Goal: Task Accomplishment & Management: Complete application form

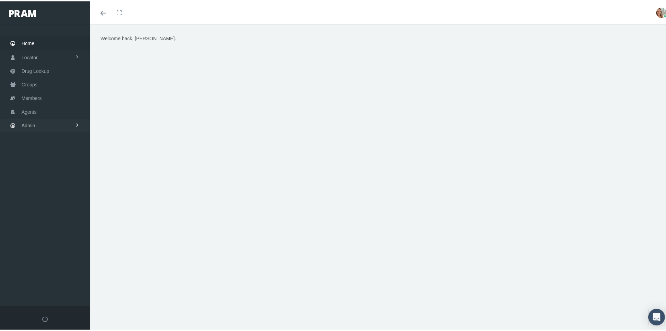
click at [30, 124] on span "Admin" at bounding box center [28, 123] width 14 height 13
click at [38, 107] on link "Agents" at bounding box center [45, 110] width 90 height 14
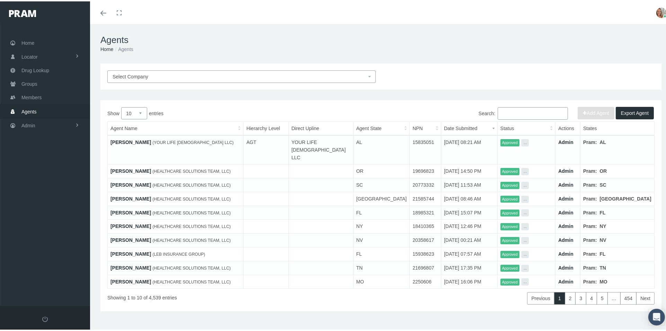
click at [509, 108] on input "Search:" at bounding box center [533, 112] width 70 height 12
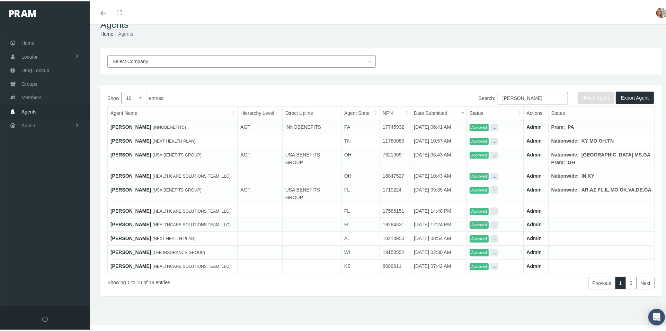
scroll to position [51, 0]
type input "doug"
click at [626, 288] on link "2" at bounding box center [631, 281] width 11 height 12
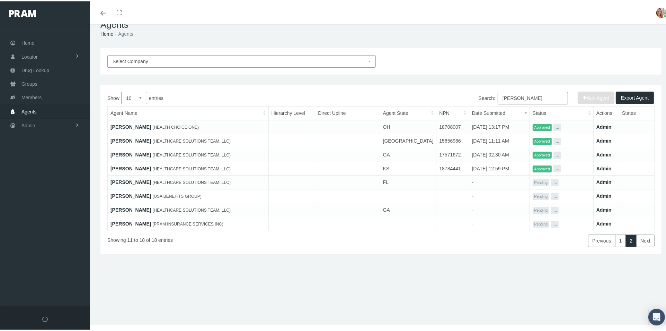
scroll to position [15, 0]
click at [134, 220] on link "Doug Geinzer" at bounding box center [131, 222] width 41 height 6
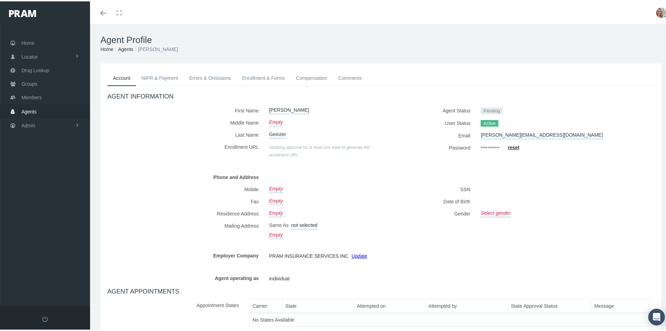
click at [560, 133] on link "Doug@HighPerformanceProviders.com" at bounding box center [542, 133] width 122 height 10
drag, startPoint x: 541, startPoint y: 133, endPoint x: 461, endPoint y: 139, distance: 79.9
click at [461, 139] on div "Agent Status Pending User Status Active Email Doug@HighPerformanceProviders.com…" at bounding box center [520, 131] width 279 height 56
click at [562, 134] on icon "submit" at bounding box center [564, 133] width 4 height 4
click at [103, 11] on span at bounding box center [103, 11] width 6 height 1
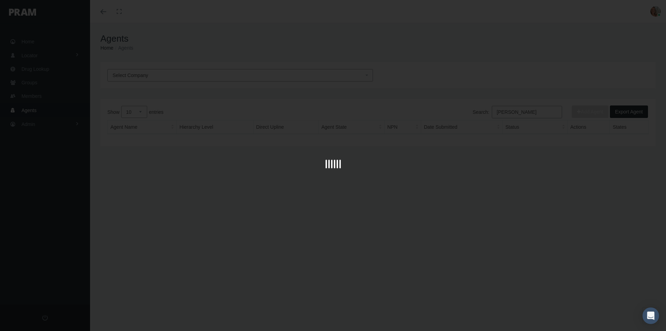
scroll to position [15, 0]
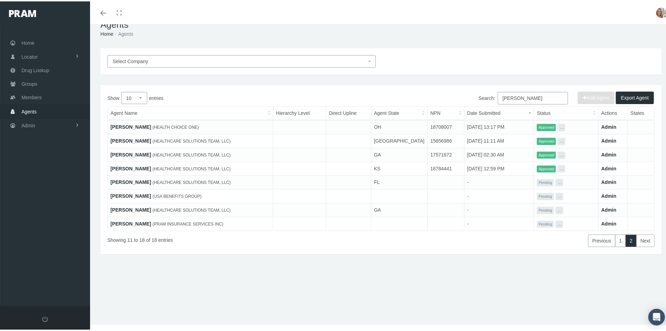
click at [556, 222] on button "..." at bounding box center [560, 222] width 8 height 7
click at [562, 237] on link "Get Invitation URL" at bounding box center [568, 238] width 39 height 8
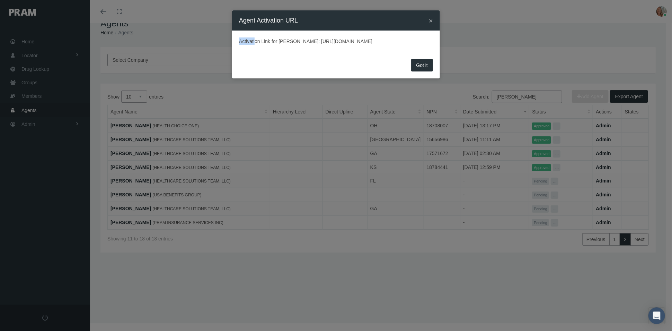
drag, startPoint x: 236, startPoint y: 42, endPoint x: 255, endPoint y: 45, distance: 19.6
click at [255, 45] on div "Activation Link for Doug Geinzer: https://prod.pram.com/processuser/b40b78cbff1…" at bounding box center [336, 43] width 208 height 26
click at [262, 53] on div "Activation Link for Doug Geinzer: https://prod.pram.com/processuser/b40b78cbff1…" at bounding box center [336, 43] width 208 height 26
drag, startPoint x: 238, startPoint y: 41, endPoint x: 401, endPoint y: 50, distance: 163.8
click at [401, 50] on div "Activation Link for Doug Geinzer: https://prod.pram.com/processuser/b40b78cbff1…" at bounding box center [336, 43] width 208 height 26
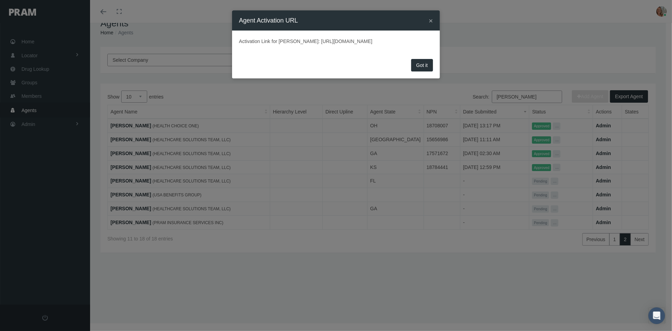
copy p "Activation Link for Doug Geinzer: https://prod.pram.com/processuser/b40b78cbff1…"
click at [424, 70] on button "Got it" at bounding box center [422, 65] width 22 height 12
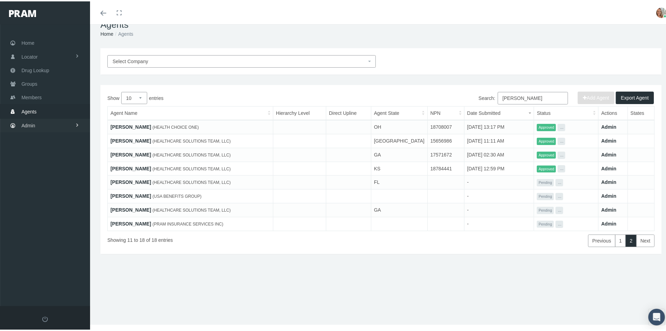
click at [36, 122] on link "Admin" at bounding box center [45, 124] width 90 height 14
click at [33, 104] on span "Agents" at bounding box center [28, 107] width 15 height 13
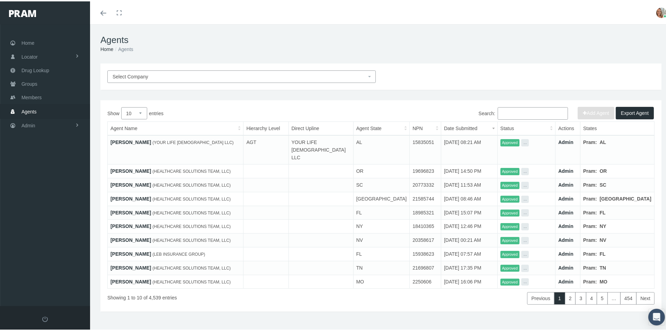
click at [253, 75] on span "Select Company" at bounding box center [240, 75] width 254 height 8
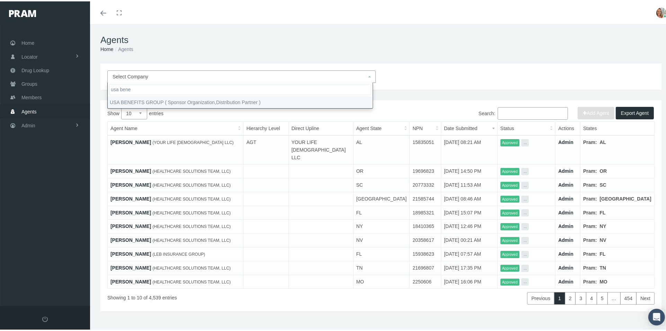
type input "usa bene"
select select "7668"
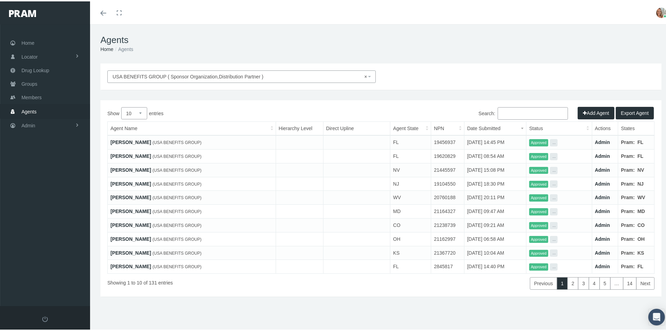
click at [521, 112] on input "Search:" at bounding box center [533, 112] width 70 height 12
click at [500, 111] on input "Search:" at bounding box center [533, 112] width 70 height 12
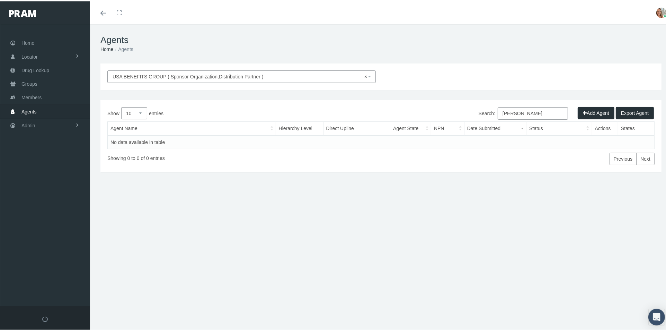
type input "christy"
click at [598, 110] on button "Add Agent" at bounding box center [596, 111] width 37 height 12
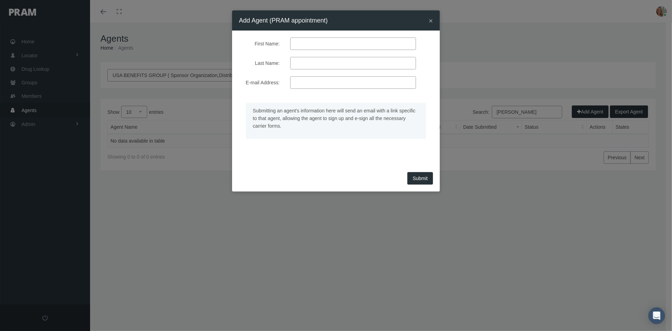
click at [304, 45] on input "First Name:" at bounding box center [353, 43] width 126 height 12
type input "[PERSON_NAME]"
click at [318, 60] on input "Last Name:" at bounding box center [353, 63] width 126 height 12
type input "murrell"
click at [323, 79] on input "E-mail Address:" at bounding box center [353, 82] width 126 height 12
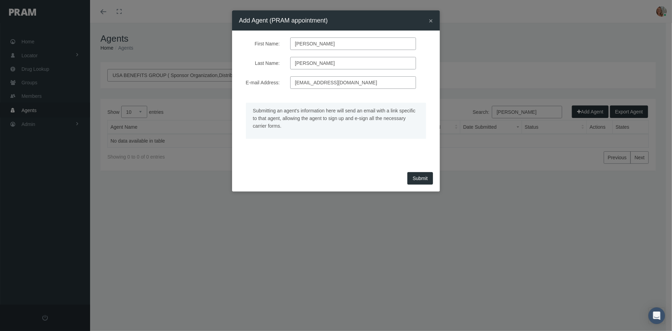
type input "cmurrell@usabg.net"
click at [427, 179] on span "Submit" at bounding box center [420, 178] width 15 height 6
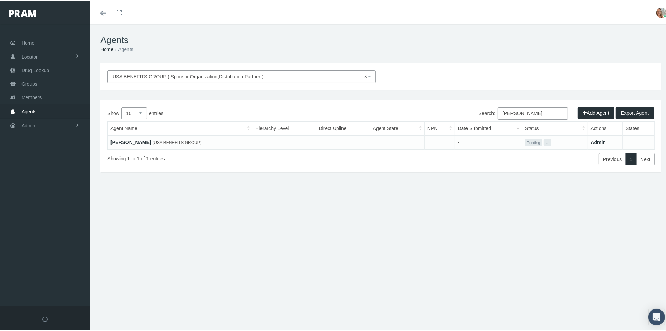
click at [130, 141] on link "[PERSON_NAME]" at bounding box center [131, 141] width 41 height 6
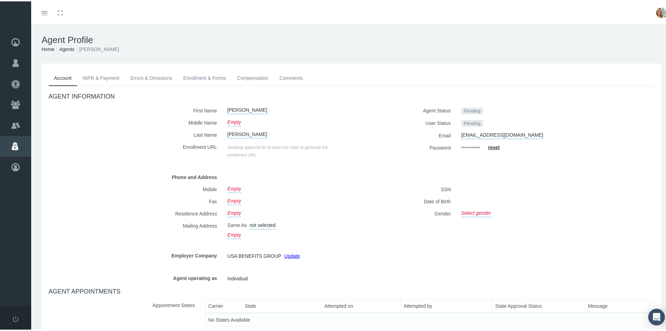
click at [494, 133] on link "[EMAIL_ADDRESS][DOMAIN_NAME]" at bounding box center [503, 133] width 82 height 10
drag, startPoint x: 508, startPoint y: 134, endPoint x: 456, endPoint y: 141, distance: 51.7
click at [456, 141] on div "Agent Status Pending User Status Pending Email cmurrell@usabg.net cmurrell@usab…" at bounding box center [506, 131] width 308 height 56
click at [543, 132] on icon "submit" at bounding box center [545, 133] width 4 height 4
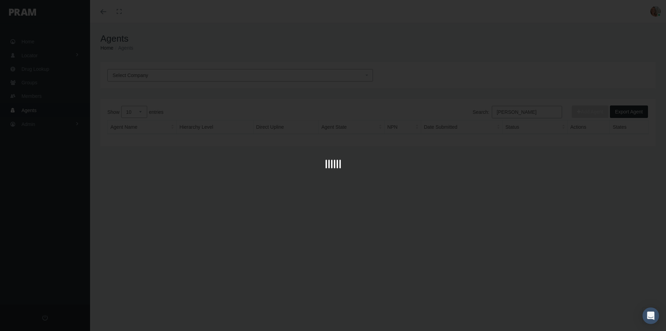
scroll to position [15, 0]
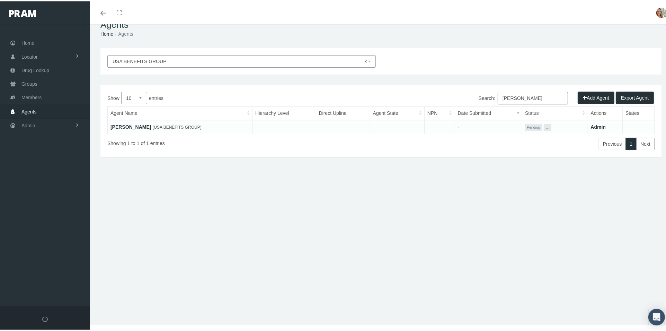
click at [544, 125] on button "..." at bounding box center [548, 125] width 8 height 7
click at [556, 141] on link "Get Invitation URL" at bounding box center [558, 142] width 39 height 8
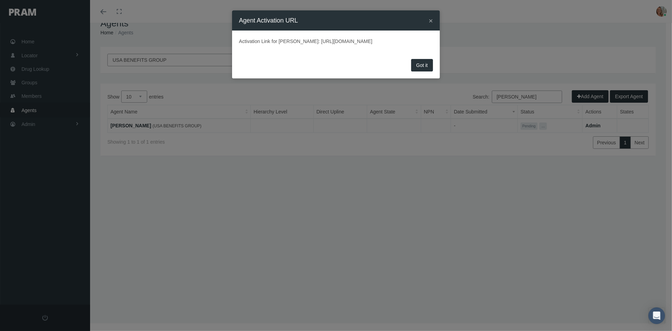
click at [237, 42] on div "Activation Link for [PERSON_NAME]: [URL][DOMAIN_NAME]" at bounding box center [336, 43] width 208 height 26
drag, startPoint x: 239, startPoint y: 41, endPoint x: 339, endPoint y: 65, distance: 102.7
click at [424, 54] on div "Activation Link for [PERSON_NAME]: [URL][DOMAIN_NAME]" at bounding box center [336, 43] width 208 height 26
copy p "Activation Link for Christy Murrell: https://prod.pram.com/processuser/393d03c0…"
click at [429, 20] on button "×" at bounding box center [431, 20] width 4 height 7
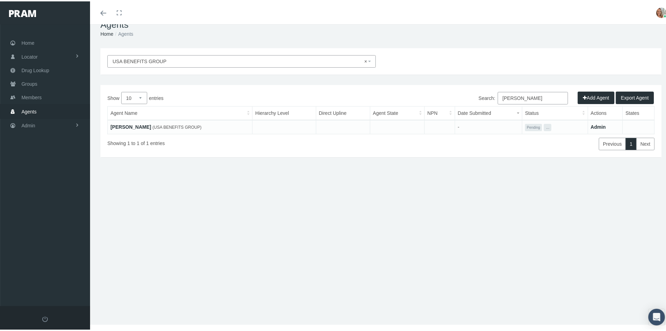
click at [137, 124] on link "[PERSON_NAME]" at bounding box center [131, 126] width 41 height 6
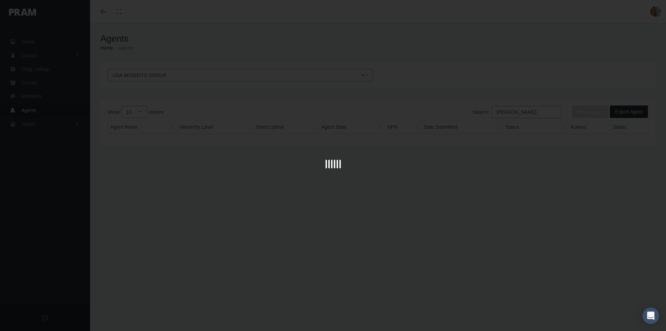
scroll to position [15, 0]
